Goal: Information Seeking & Learning: Learn about a topic

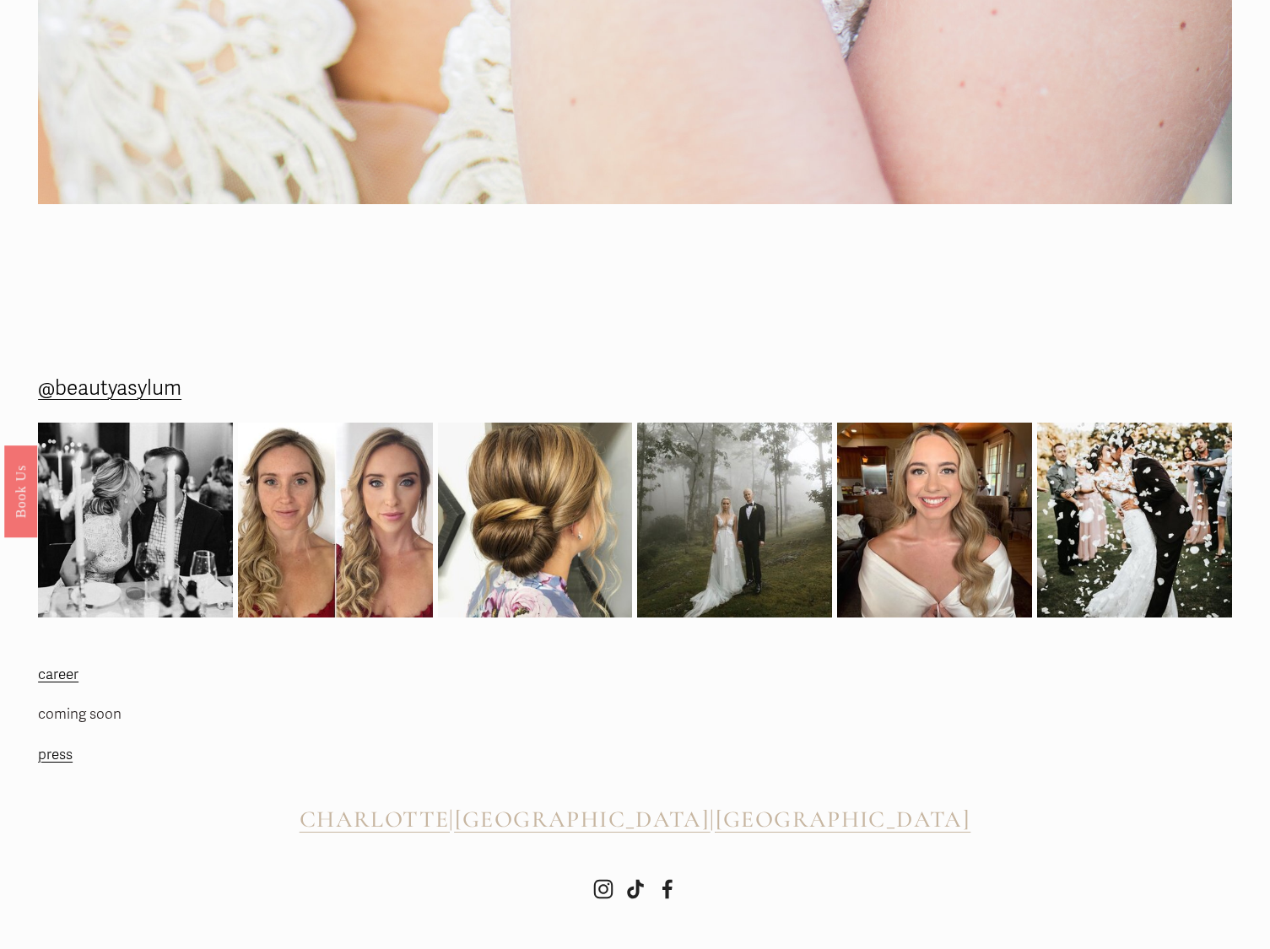
scroll to position [2717, 0]
click at [397, 562] on img at bounding box center [335, 520] width 195 height 195
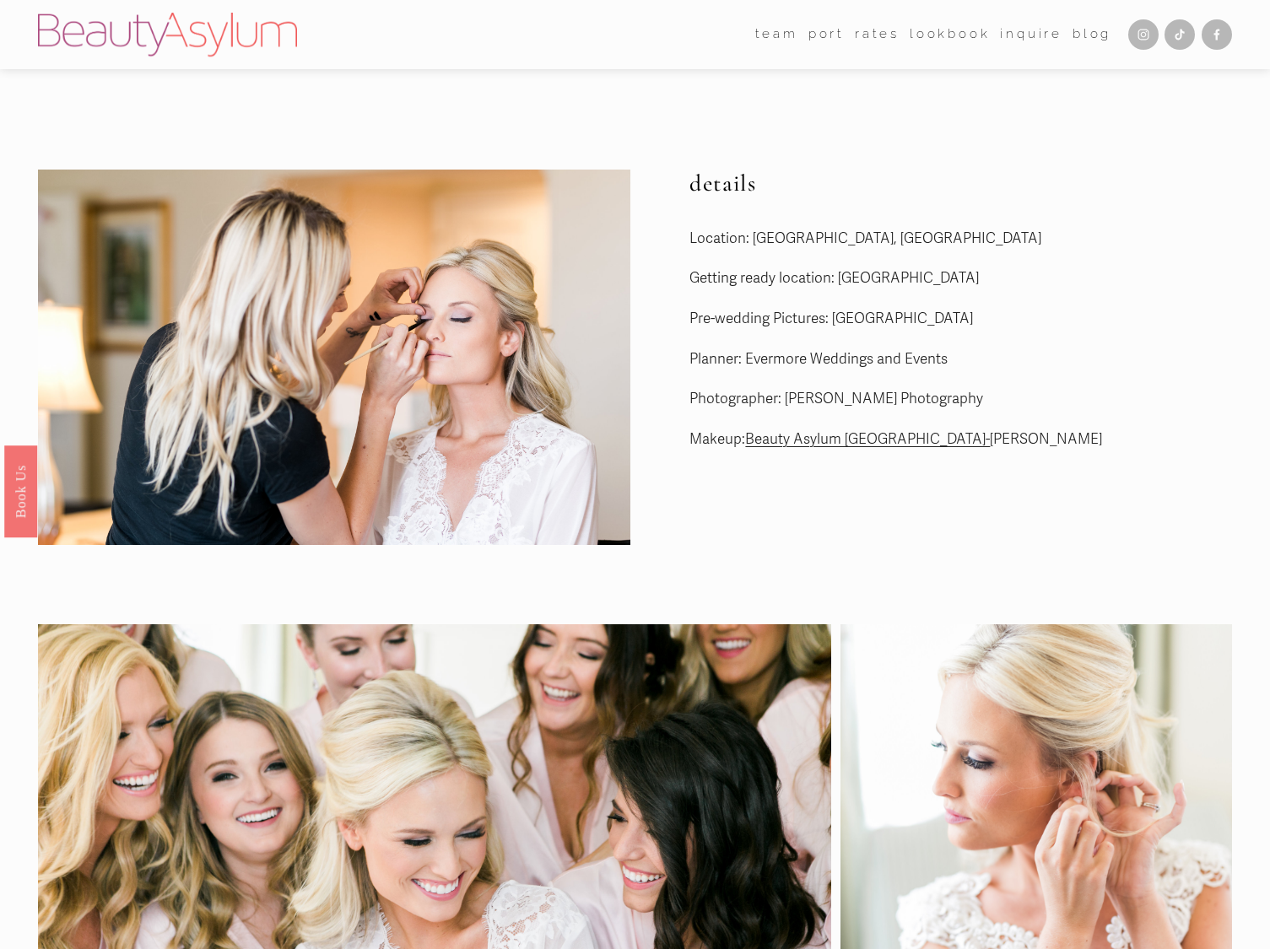
scroll to position [0, 0]
click at [830, 437] on link "Beauty Asylum [GEOGRAPHIC_DATA]-" at bounding box center [867, 439] width 245 height 18
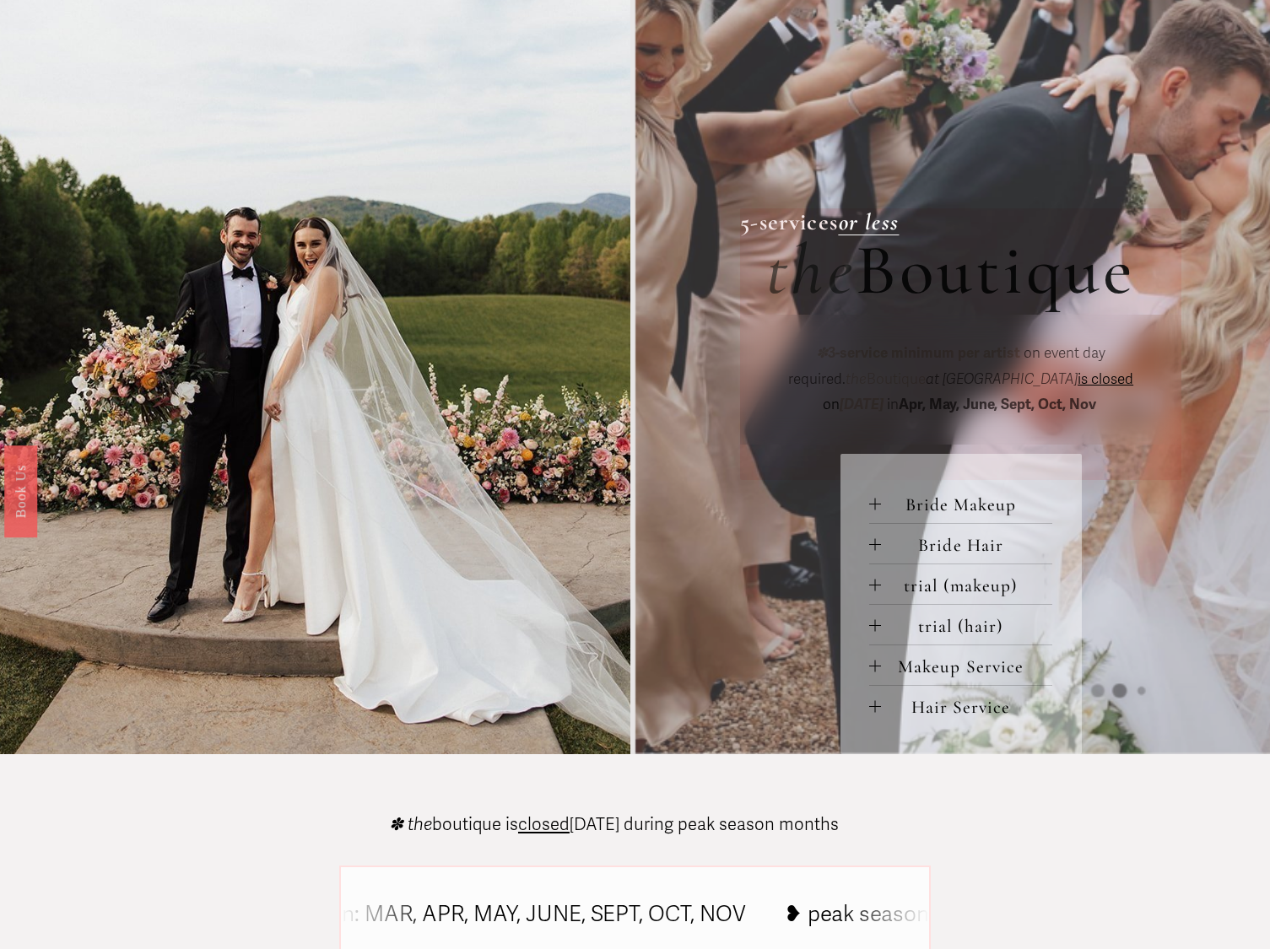
scroll to position [214, 0]
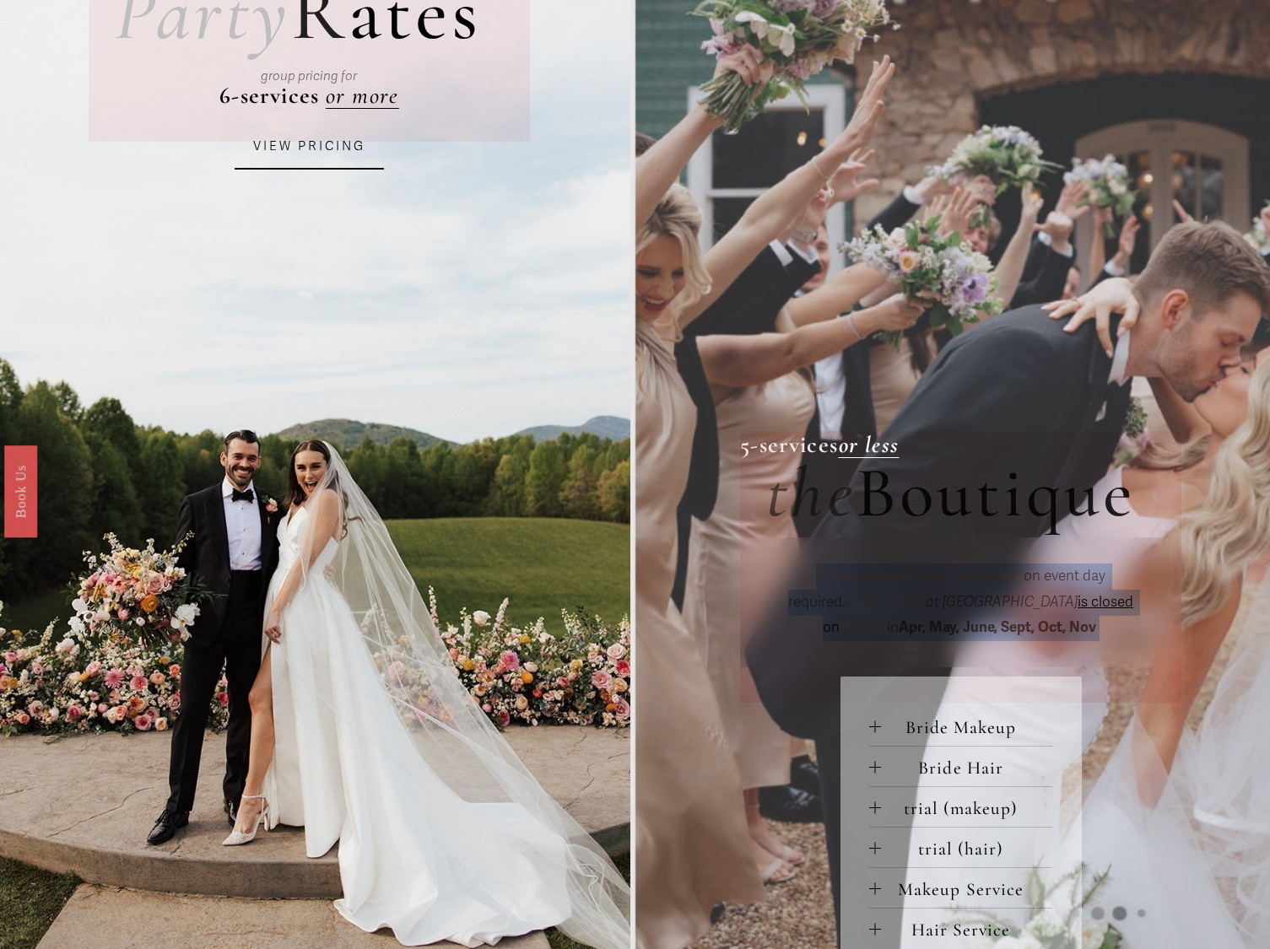
drag, startPoint x: 851, startPoint y: 579, endPoint x: 1112, endPoint y: 634, distance: 267.3
click at [1112, 634] on p "✽ 3-service minimum per artist on event day required. the Boutique at Beauty As…" at bounding box center [960, 603] width 389 height 78
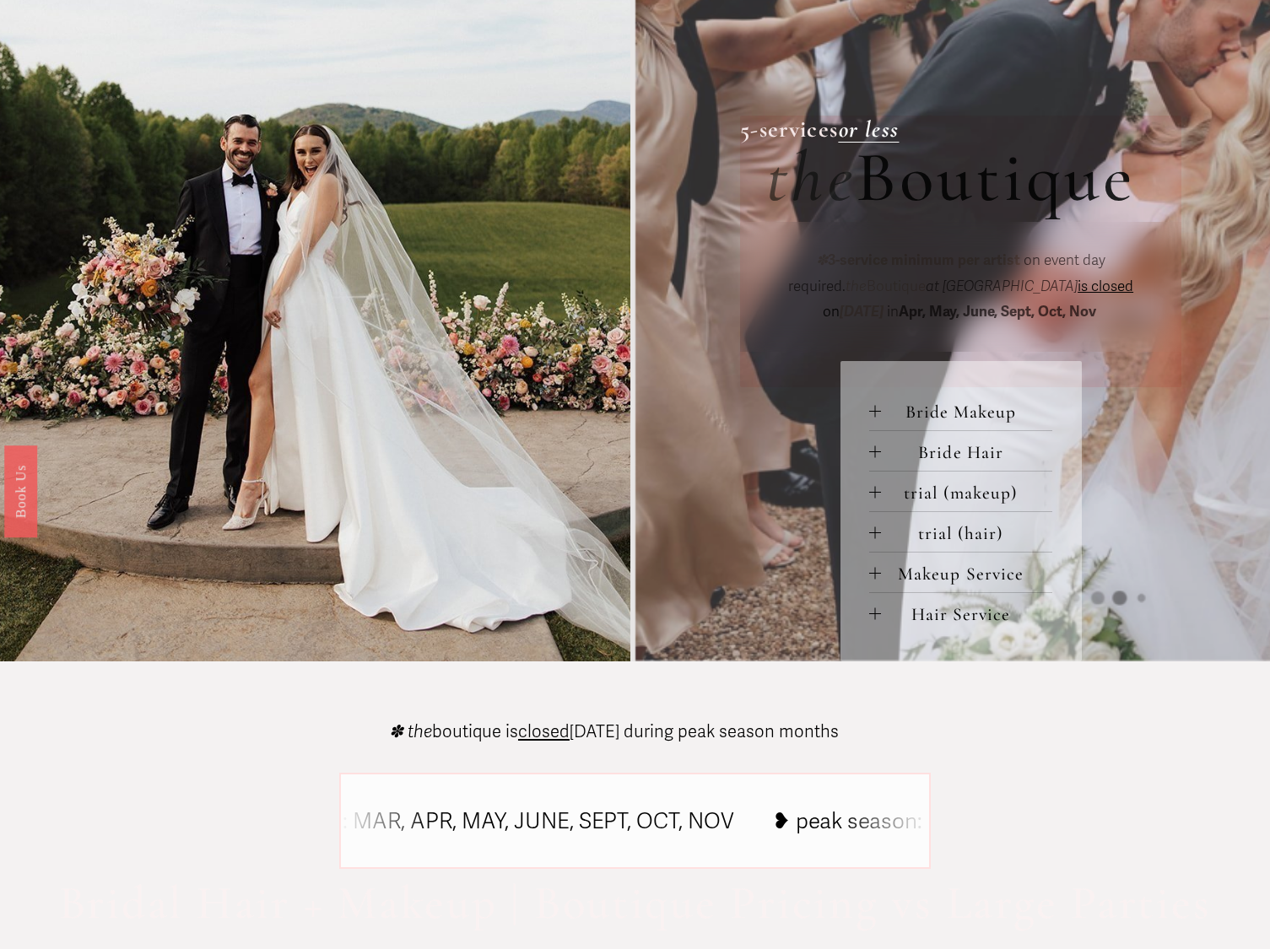
click at [1112, 633] on article "Large Party R ates 6-services or more group pricing for VIEW PRICING ✽ 3-servic…" at bounding box center [635, 234] width 1270 height 1494
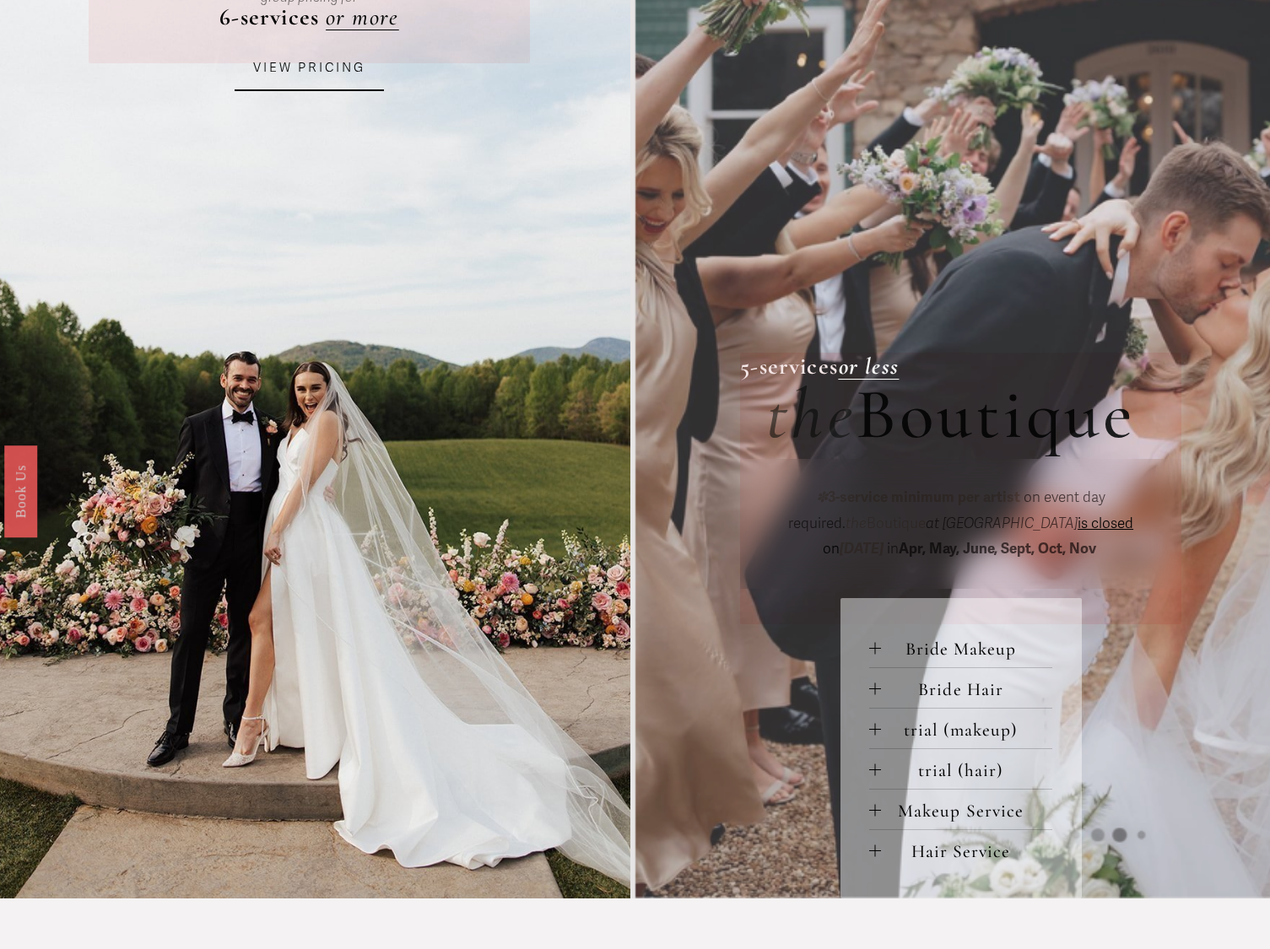
scroll to position [283, 0]
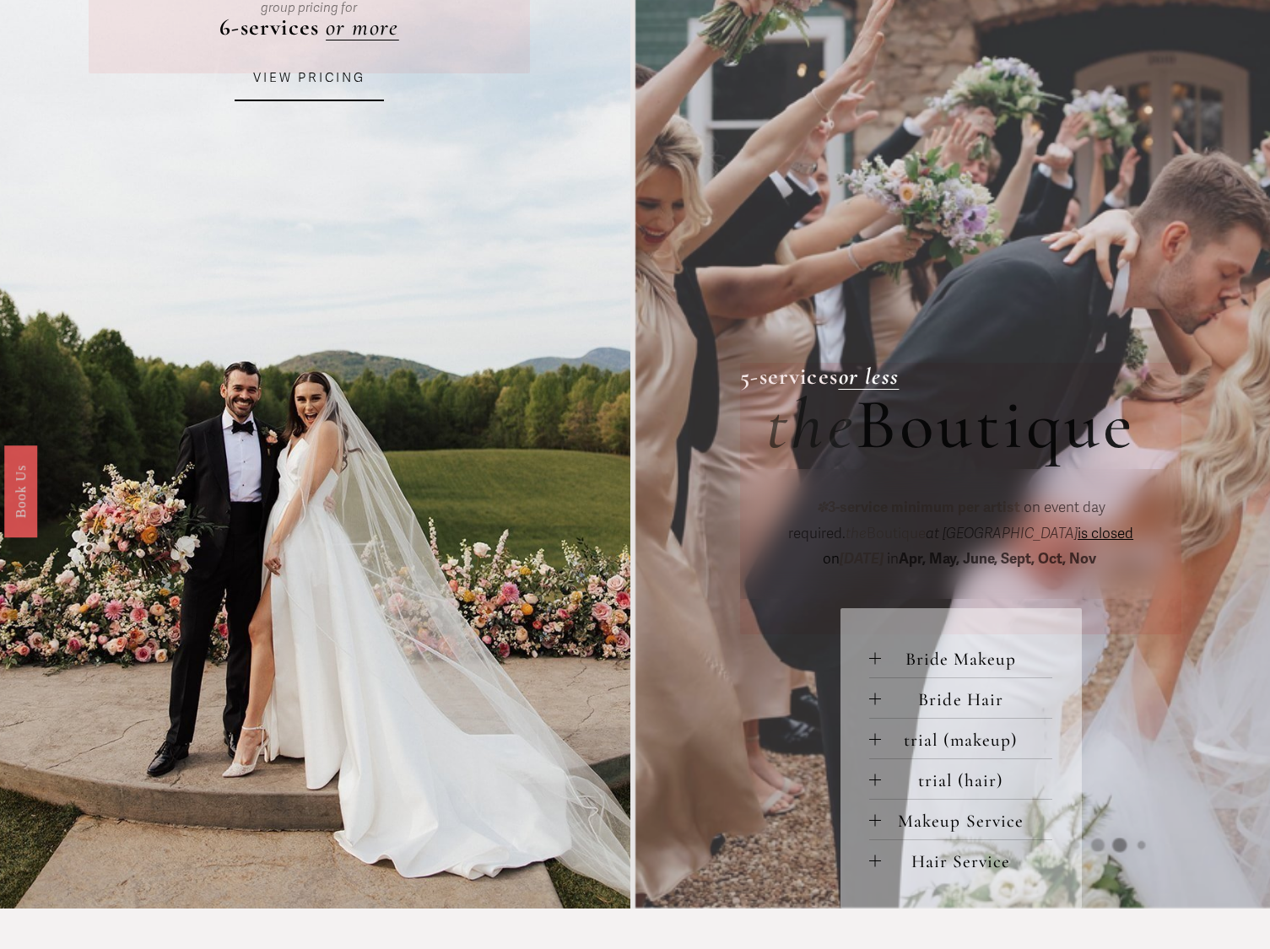
click at [1072, 612] on div "Bride Makeup bride only makeup (90 min) $275 / wedding day *two additional serv…" at bounding box center [961, 758] width 241 height 300
click at [884, 550] on em "Saturday" at bounding box center [862, 559] width 44 height 18
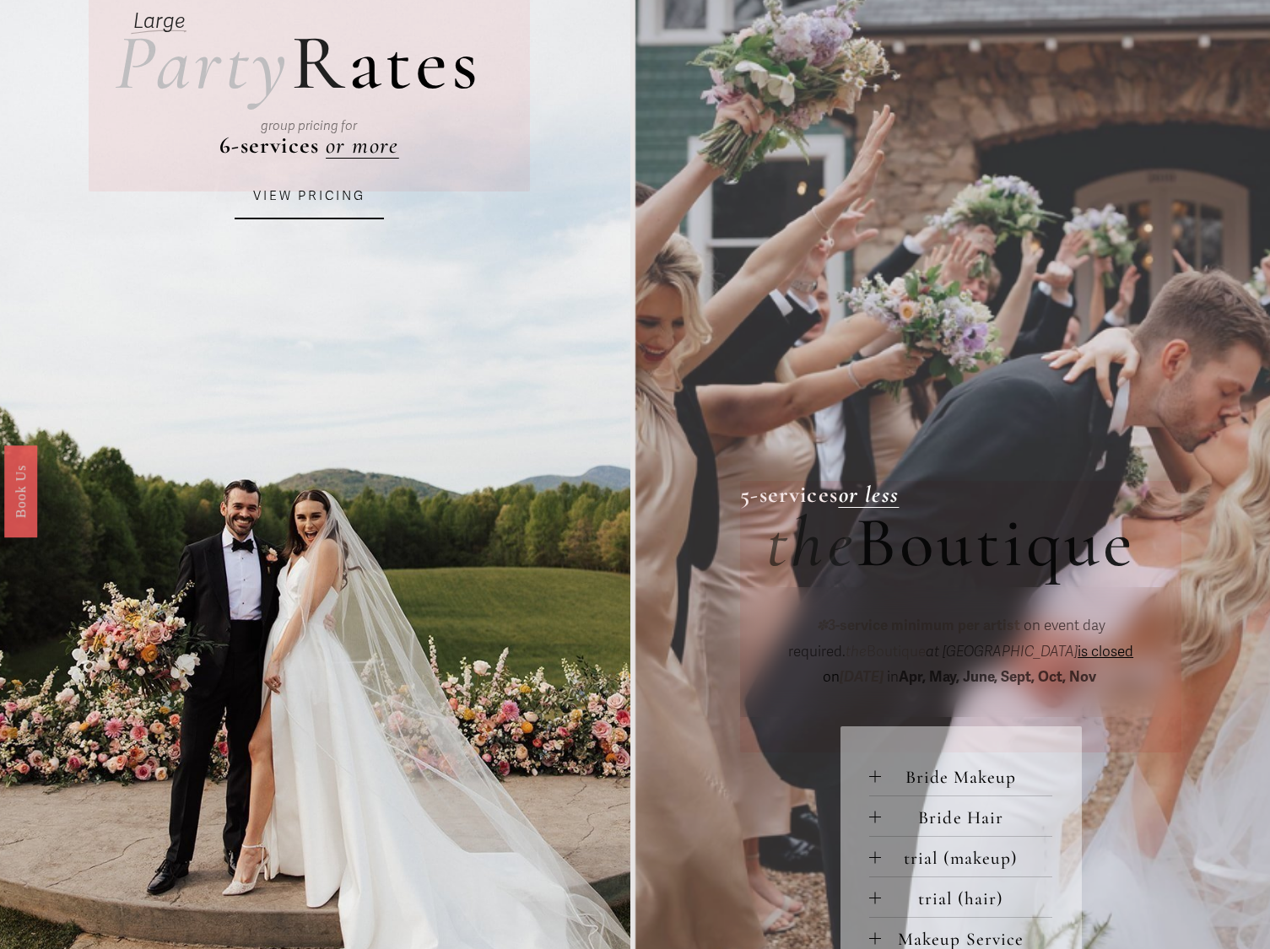
scroll to position [222, 0]
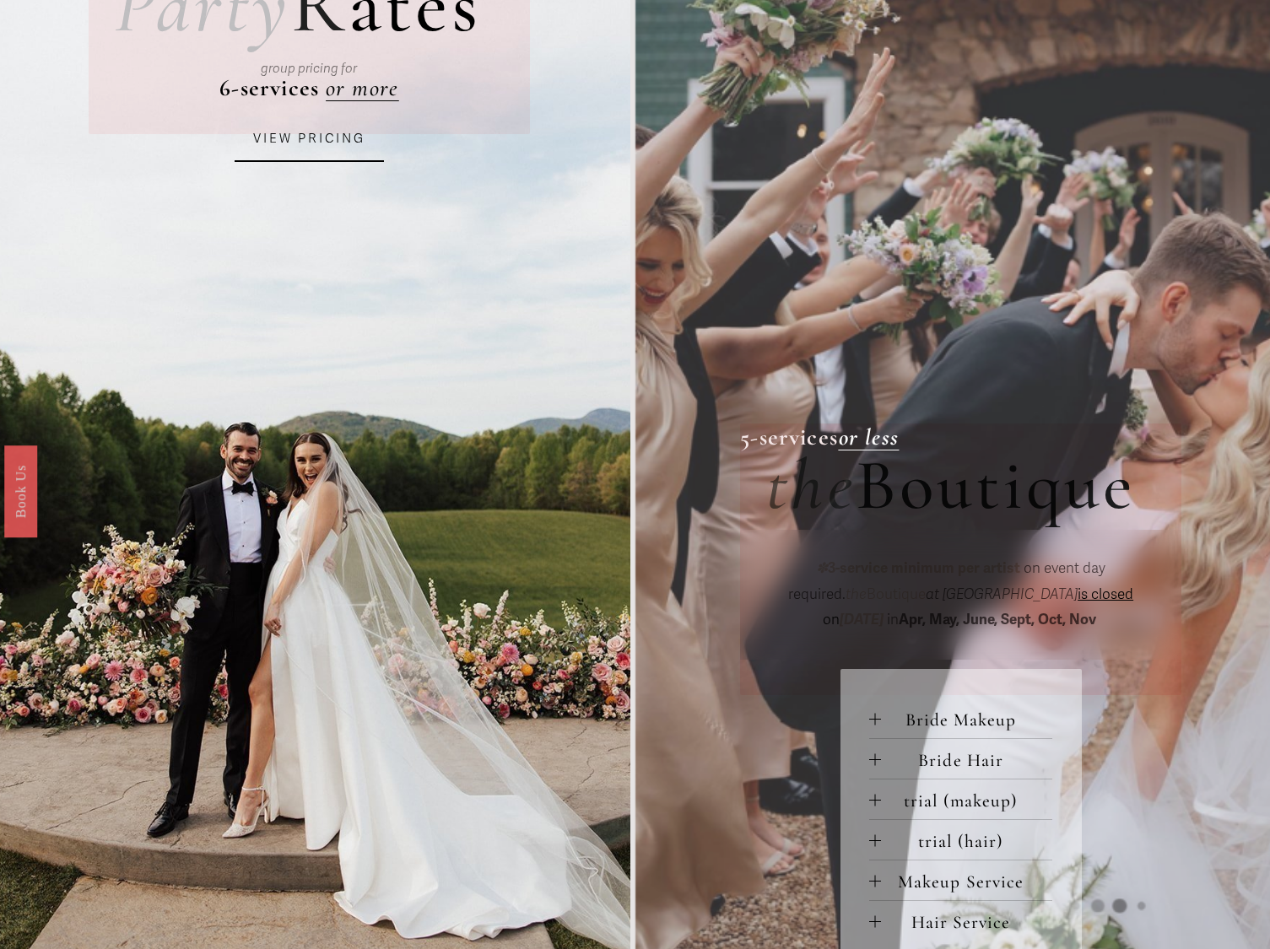
click at [876, 442] on em "or less" at bounding box center [869, 437] width 61 height 29
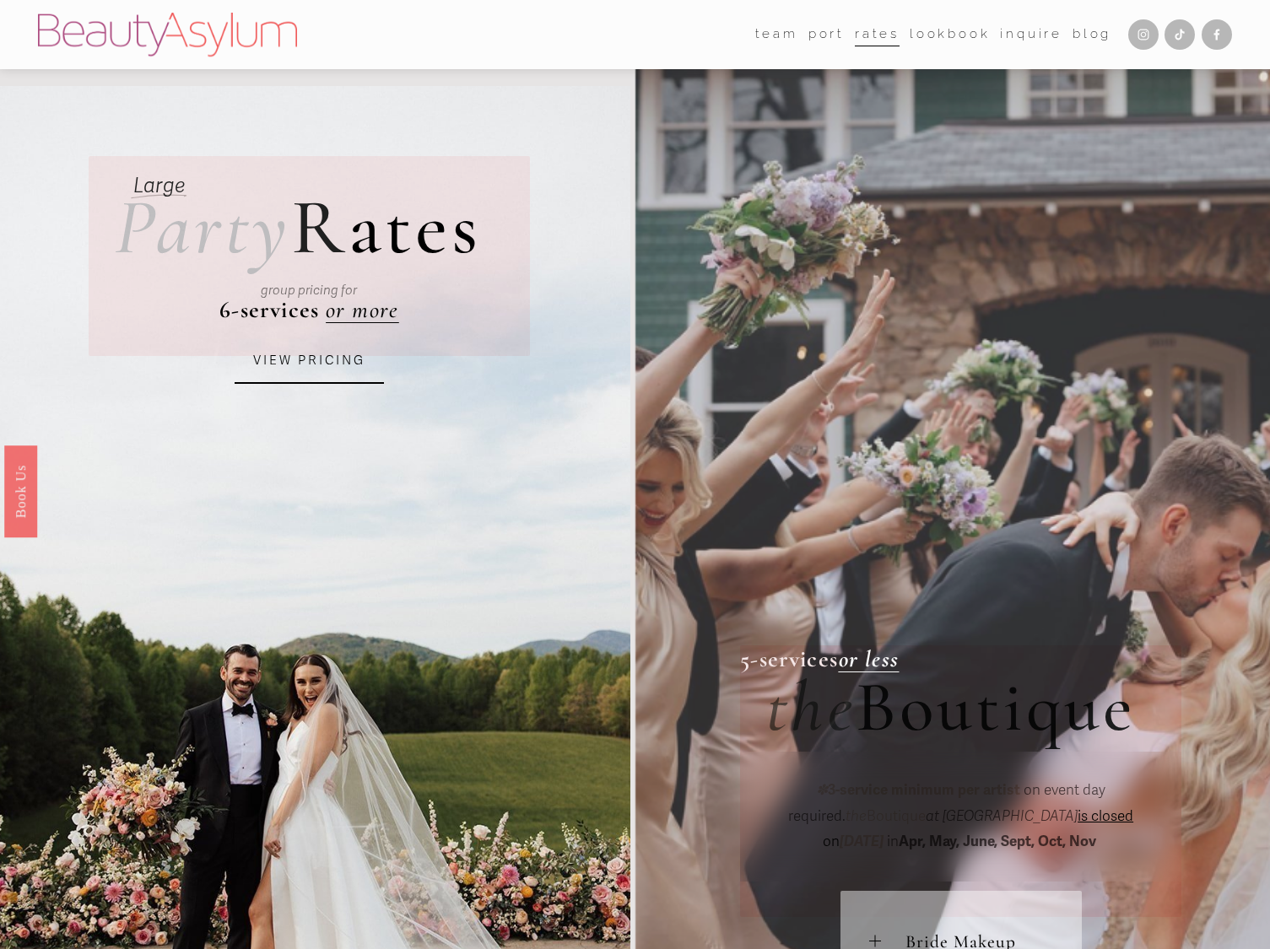
scroll to position [0, 0]
click at [0, 0] on link "[GEOGRAPHIC_DATA]" at bounding box center [0, 0] width 0 height 0
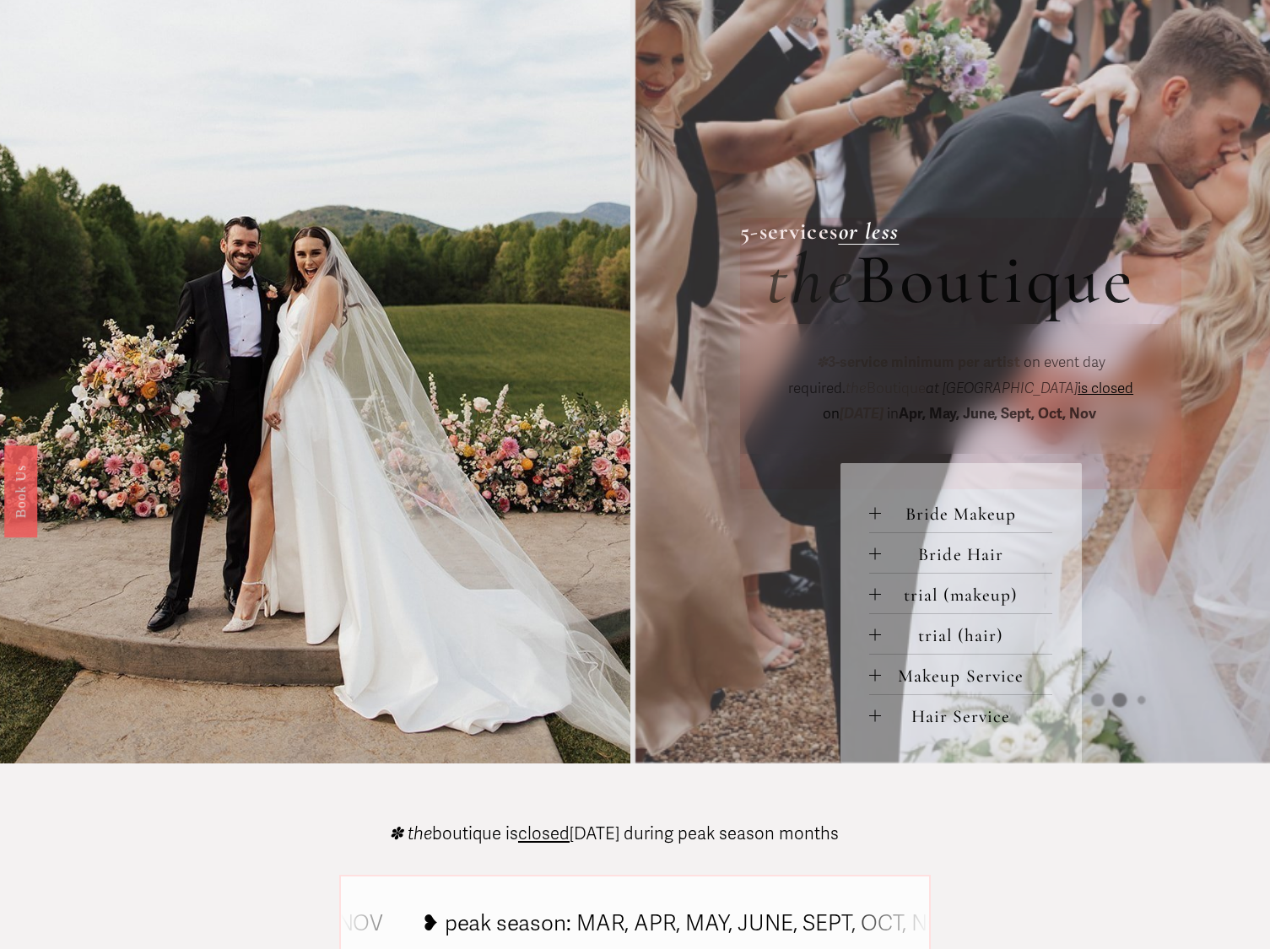
scroll to position [418, 0]
